Goal: Ask a question

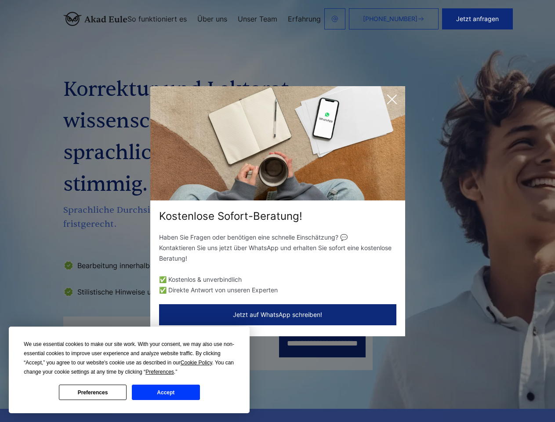
click at [277, 211] on div "Kostenlose Sofort-Beratung!" at bounding box center [277, 216] width 255 height 14
click at [198, 363] on span "Cookie Policy" at bounding box center [197, 363] width 32 height 6
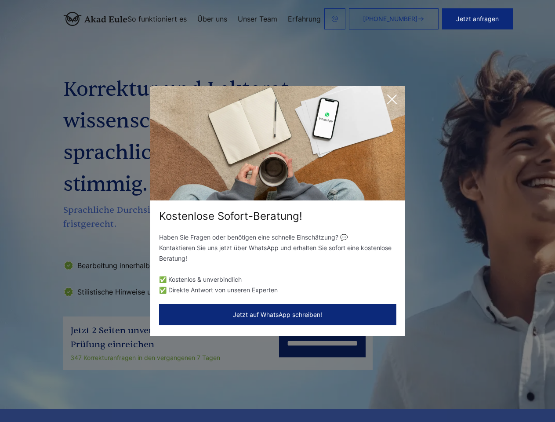
click at [170, 372] on div "Kostenlose Sofort-Beratung! Haben Sie Fragen oder benötigen eine schnelle Einsc…" at bounding box center [277, 211] width 555 height 422
click at [93, 392] on div "Kostenlose Sofort-Beratung! Haben Sie Fragen oder benötigen eine schnelle Einsc…" at bounding box center [277, 211] width 555 height 422
click at [166, 392] on div "Kostenlose Sofort-Beratung! Haben Sie Fragen oder benötigen eine schnelle Einsc…" at bounding box center [277, 211] width 555 height 422
click at [509, 19] on button "Jetzt anfragen" at bounding box center [477, 18] width 71 height 21
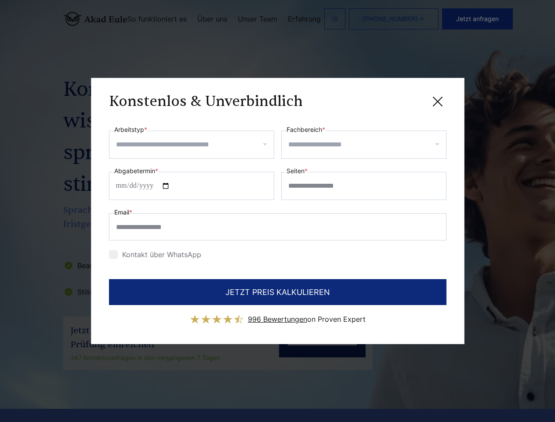
click at [392, 99] on div "Konstenlos & Unverbindlich" at bounding box center [278, 101] width 338 height 11
click at [278, 315] on span "996 Bewertungen" at bounding box center [277, 319] width 59 height 9
